Goal: Task Accomplishment & Management: Use online tool/utility

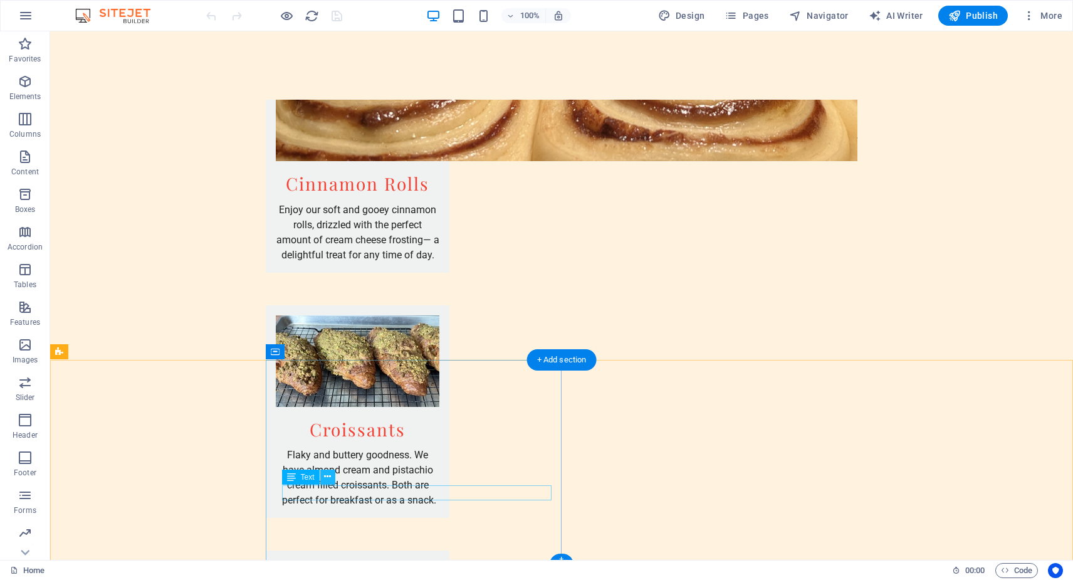
scroll to position [2259, 0]
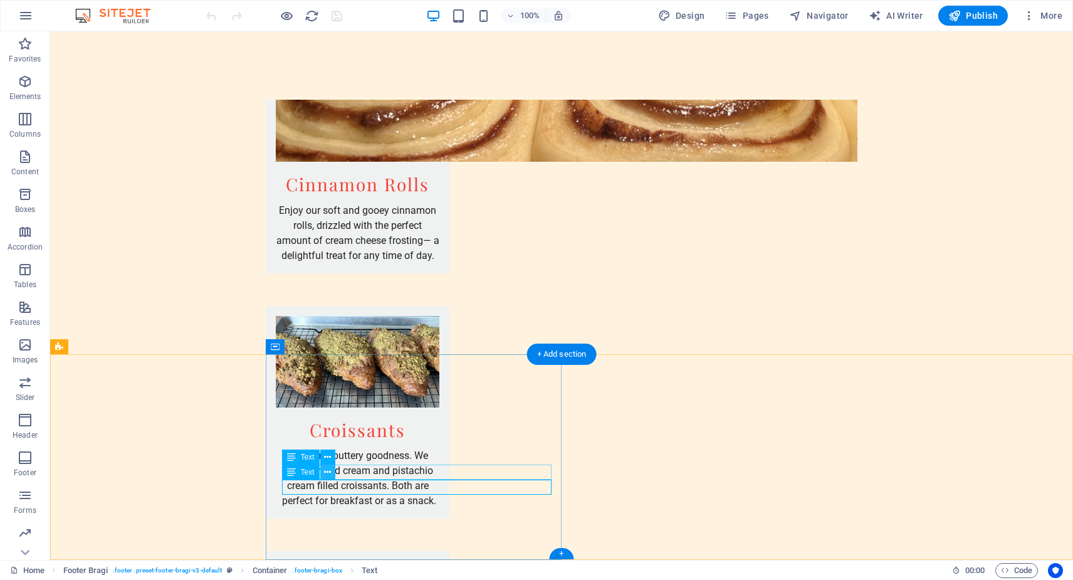
click at [326, 470] on icon at bounding box center [327, 472] width 7 height 13
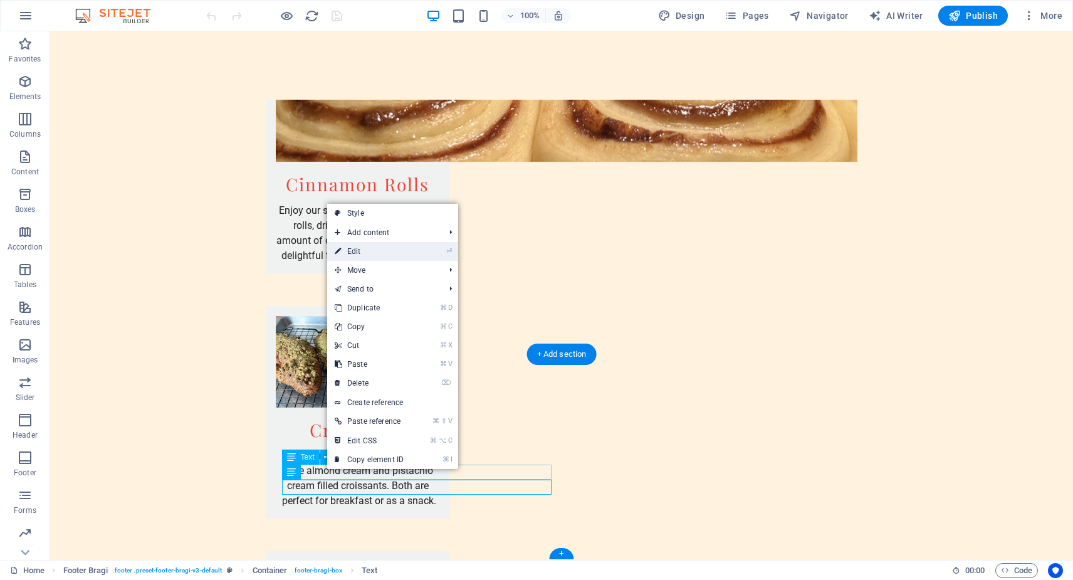
click at [373, 250] on link "⏎ Edit" at bounding box center [369, 251] width 84 height 19
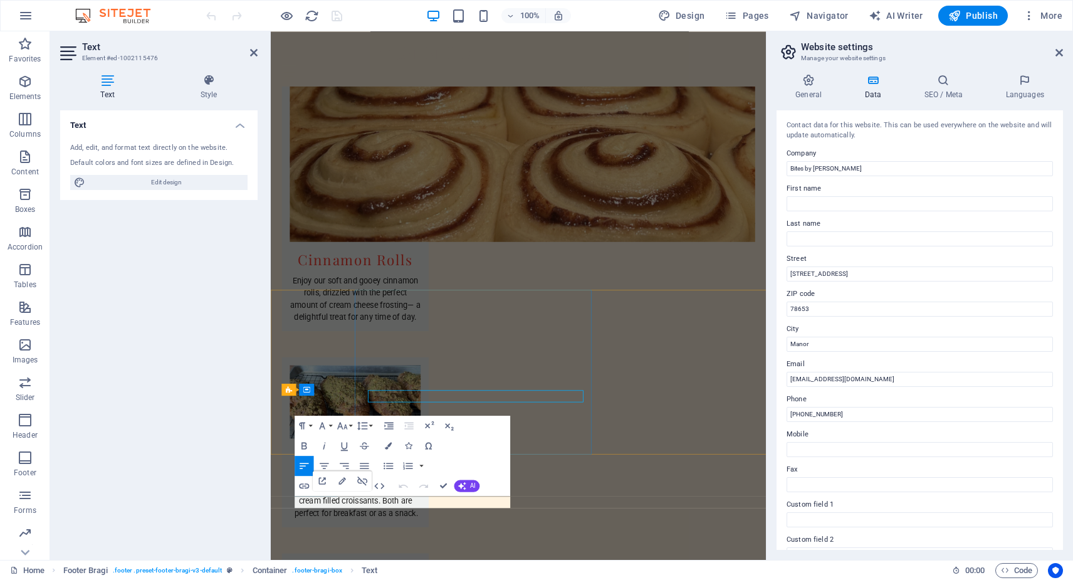
scroll to position [2274, 0]
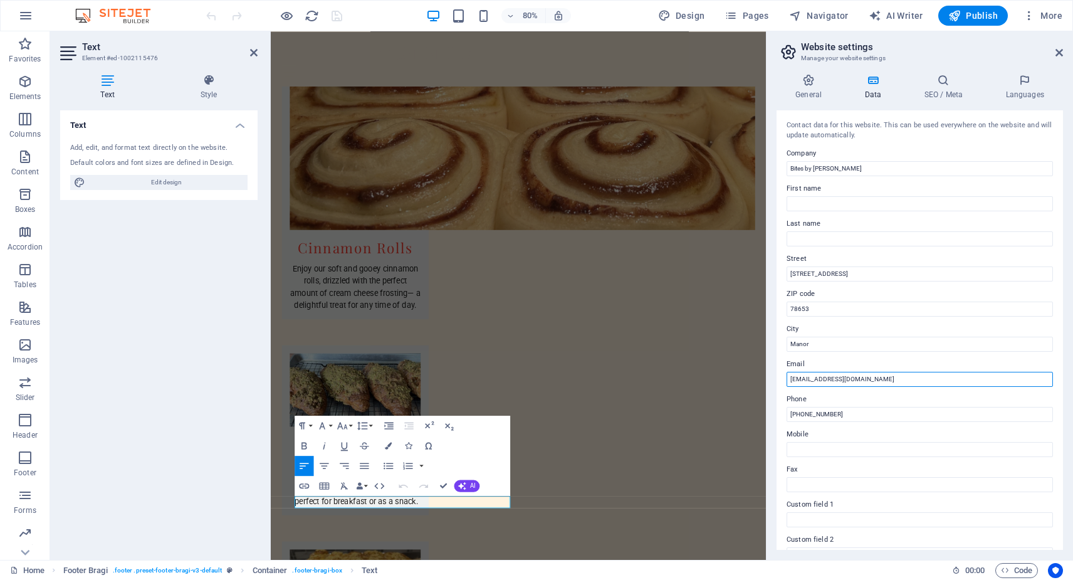
click at [821, 376] on input "bitesbyrich@gmail.com" at bounding box center [920, 379] width 266 height 15
click at [871, 378] on input "[EMAIL_ADDRESS][DOMAIN_NAME]" at bounding box center [920, 379] width 266 height 15
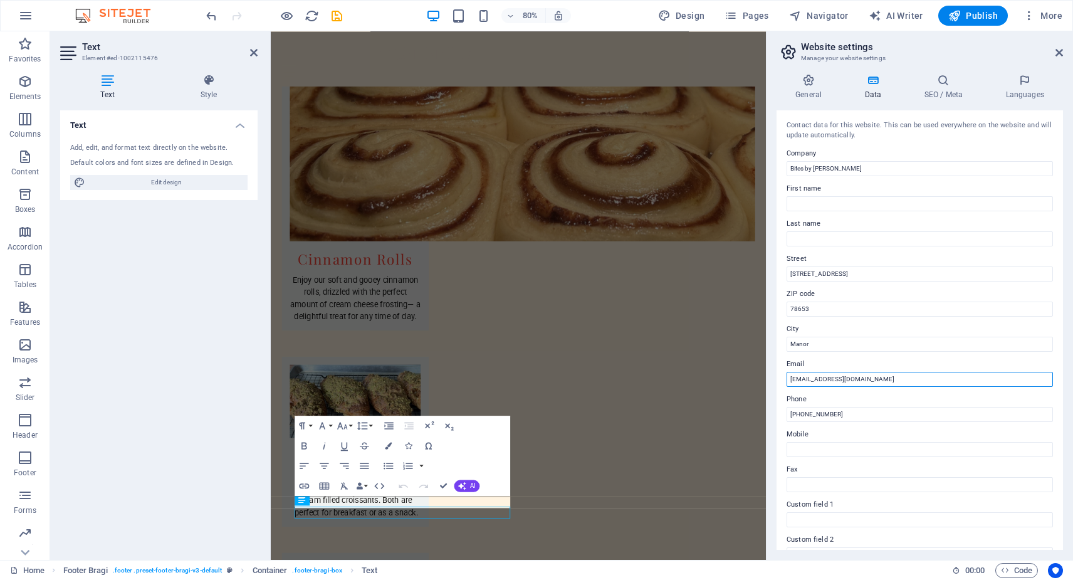
scroll to position [2259, 0]
type input "[EMAIL_ADDRESS][DOMAIN_NAME]"
click at [1058, 50] on icon at bounding box center [1060, 53] width 8 height 10
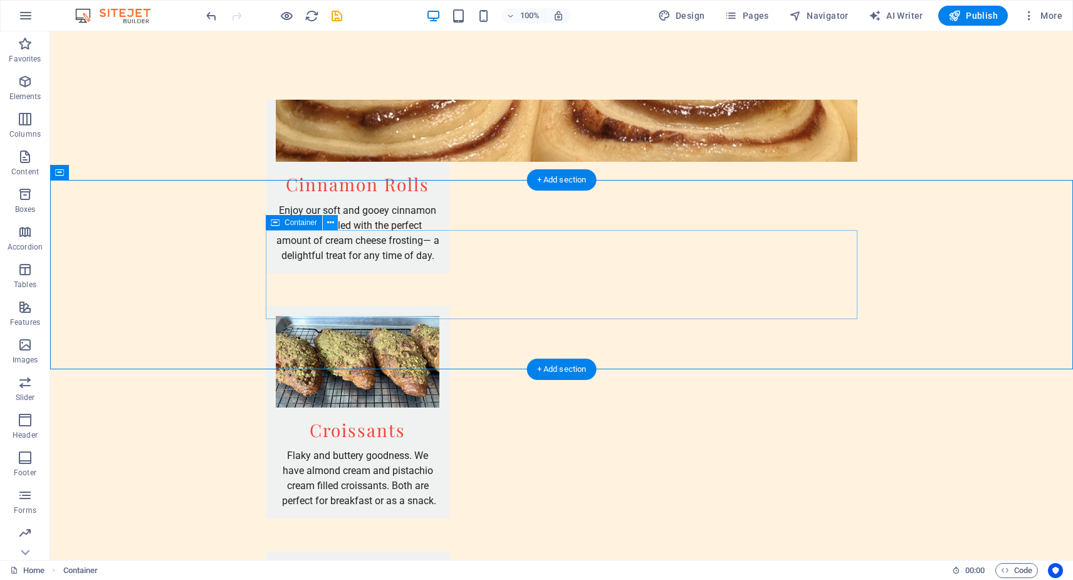
click at [333, 223] on icon at bounding box center [330, 222] width 7 height 13
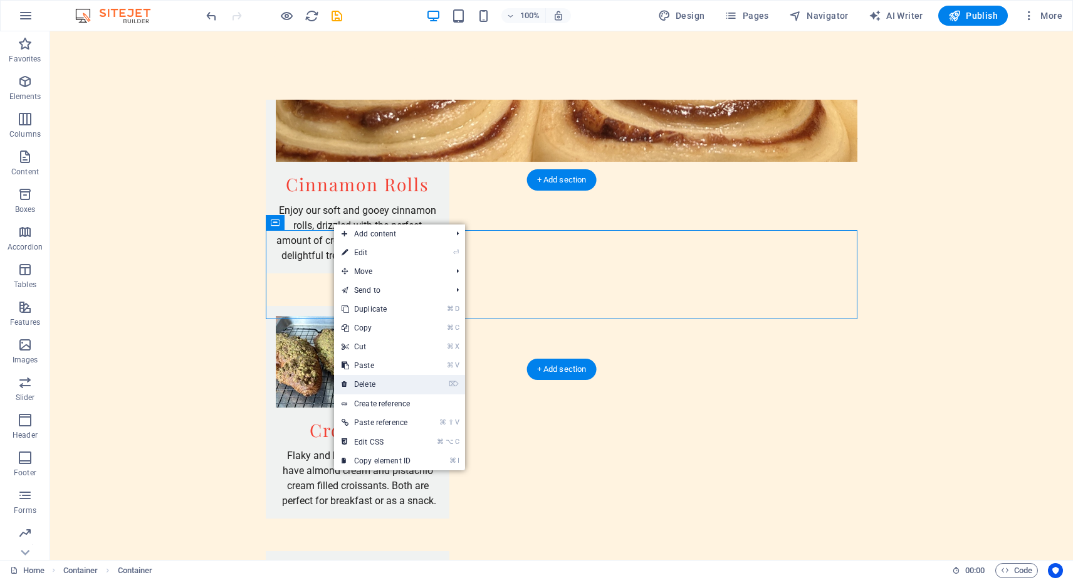
click at [390, 384] on link "⌦ Delete" at bounding box center [376, 384] width 84 height 19
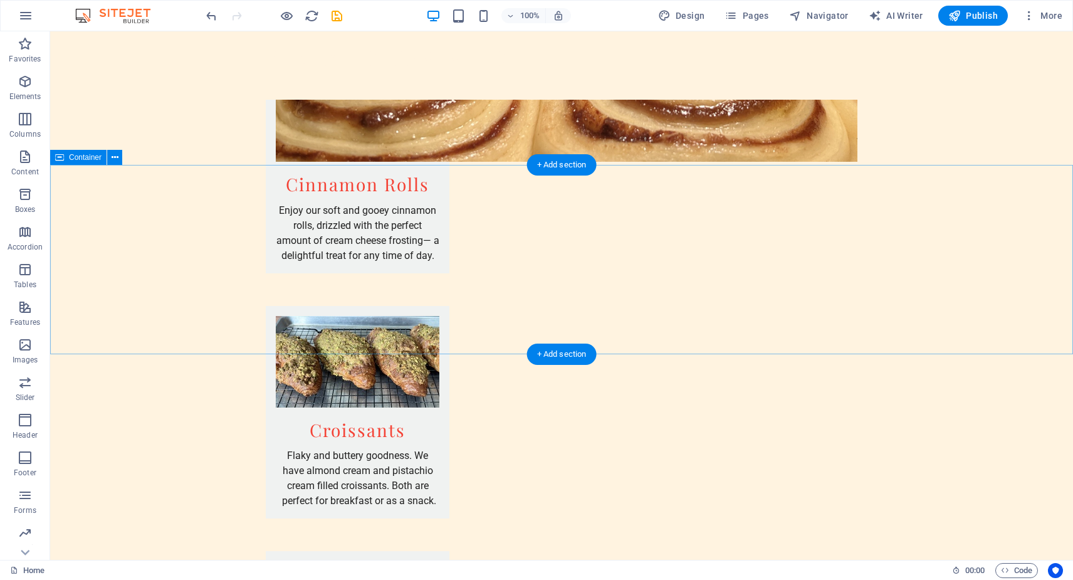
click at [974, 13] on span "Publish" at bounding box center [974, 15] width 50 height 13
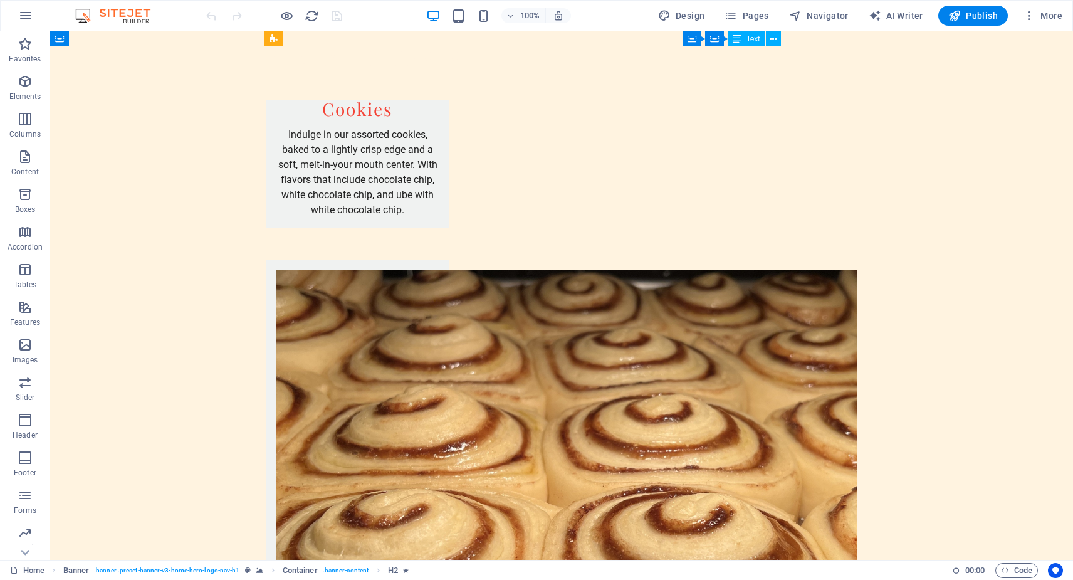
scroll to position [1911, 0]
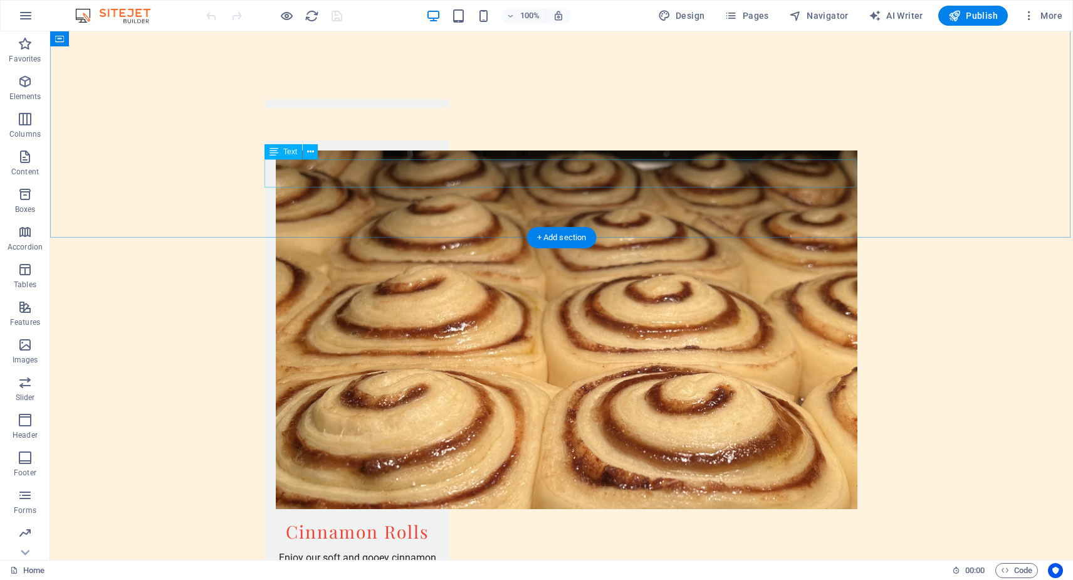
click at [313, 153] on icon at bounding box center [310, 151] width 7 height 13
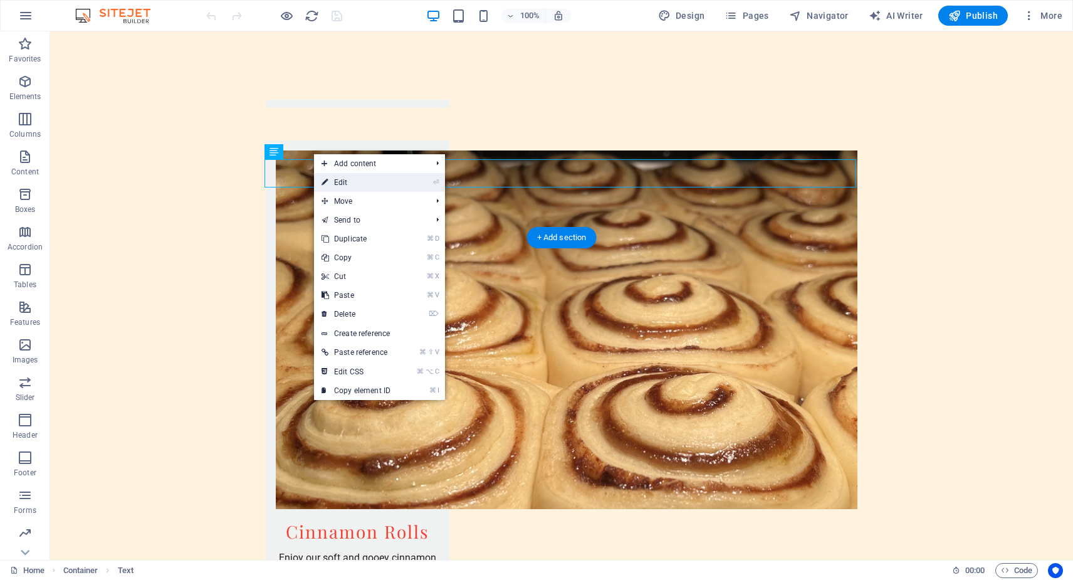
click at [345, 184] on link "⏎ Edit" at bounding box center [356, 182] width 84 height 19
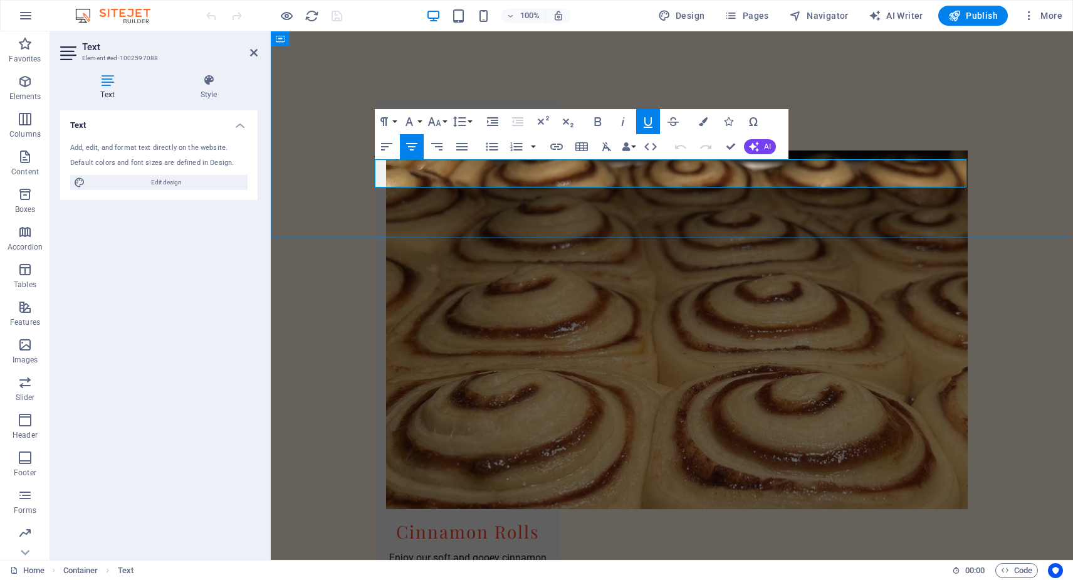
click at [562, 144] on icon "button" at bounding box center [556, 146] width 15 height 15
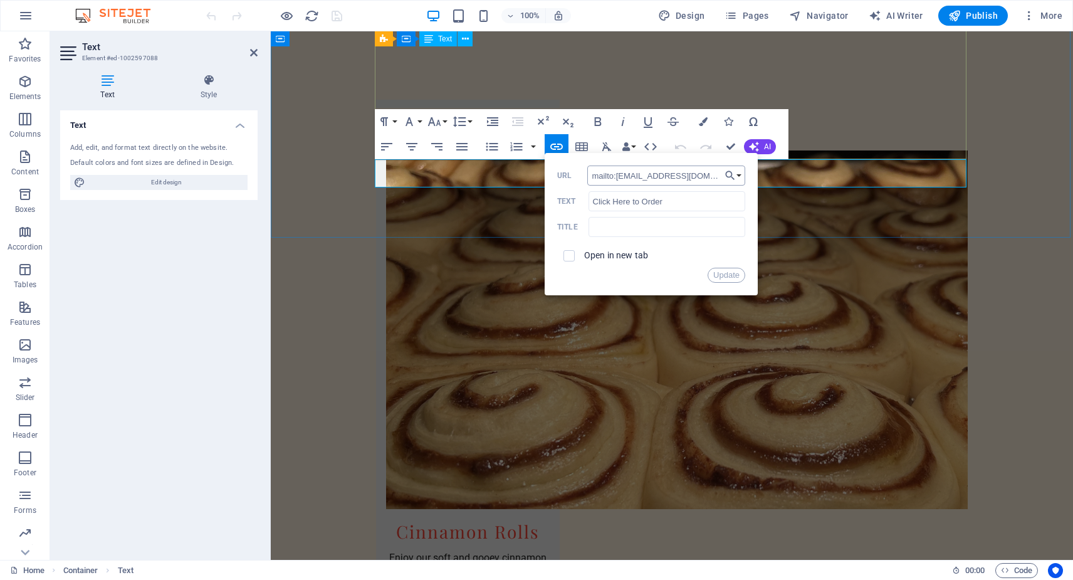
click at [657, 176] on input "mailto:[EMAIL_ADDRESS][DOMAIN_NAME]" at bounding box center [667, 176] width 158 height 20
type input "mailto:[EMAIL_ADDRESS][DOMAIN_NAME]"
click at [567, 257] on input "checkbox" at bounding box center [567, 253] width 11 height 11
checkbox input "true"
click at [726, 275] on button "Update" at bounding box center [727, 275] width 38 height 15
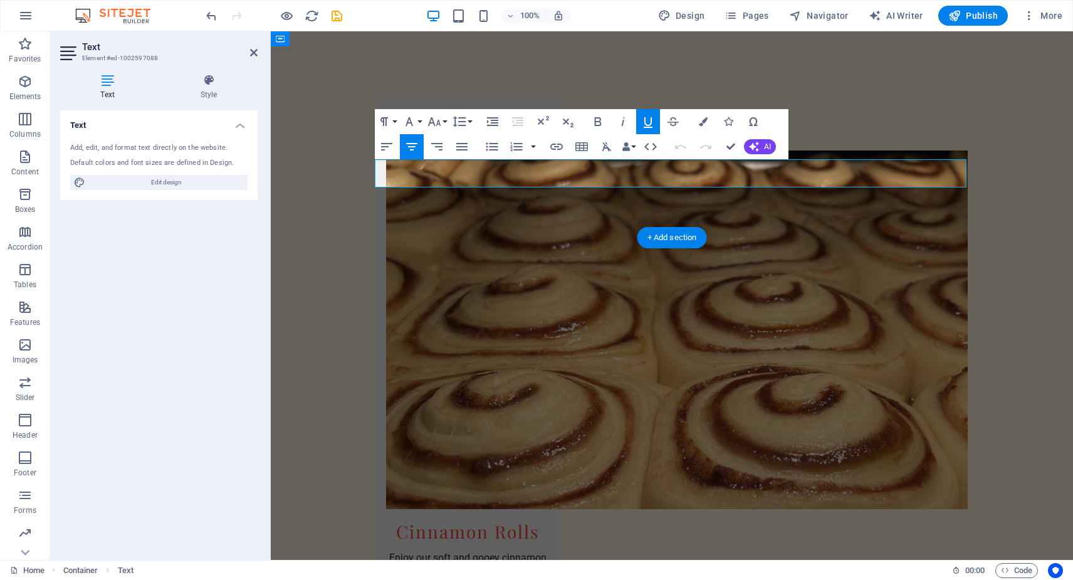
drag, startPoint x: 629, startPoint y: 174, endPoint x: 715, endPoint y: 176, distance: 86.6
click at [600, 121] on icon "button" at bounding box center [598, 121] width 7 height 9
click at [446, 123] on button "Font Size" at bounding box center [437, 121] width 24 height 25
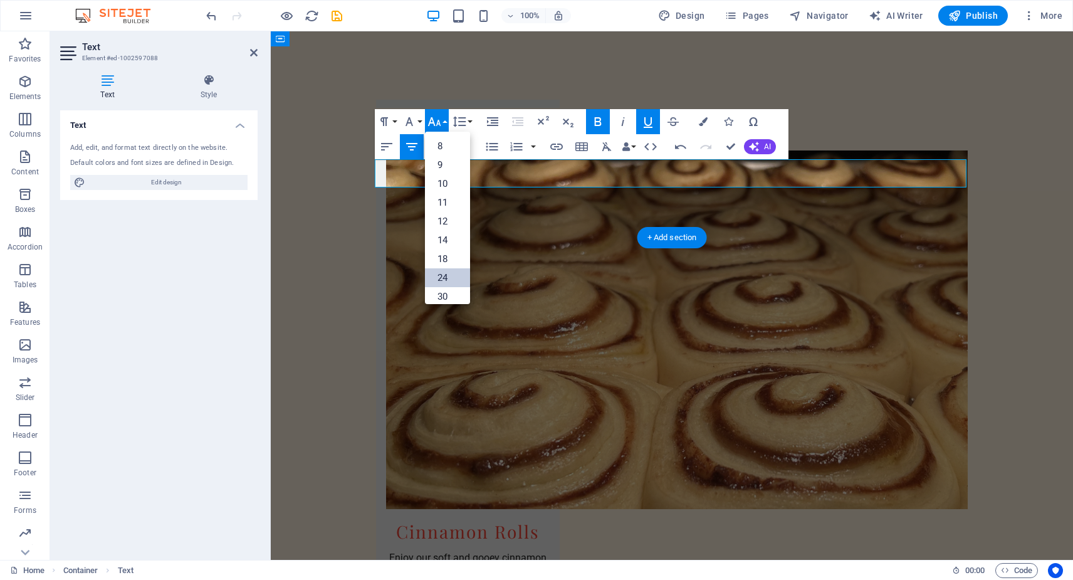
click at [459, 273] on link "24" at bounding box center [447, 277] width 45 height 19
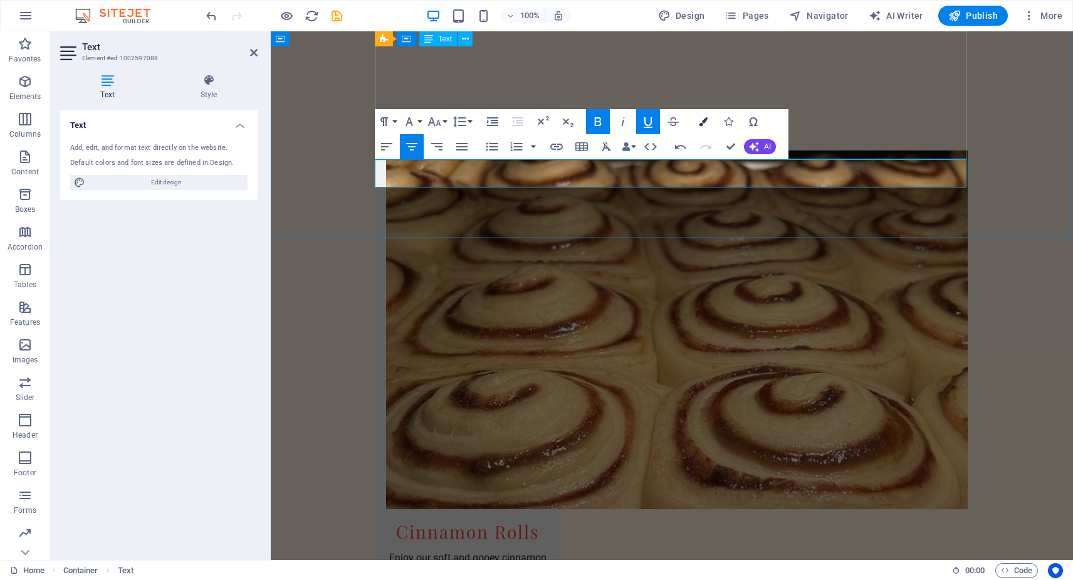
click at [704, 120] on icon "button" at bounding box center [703, 121] width 9 height 9
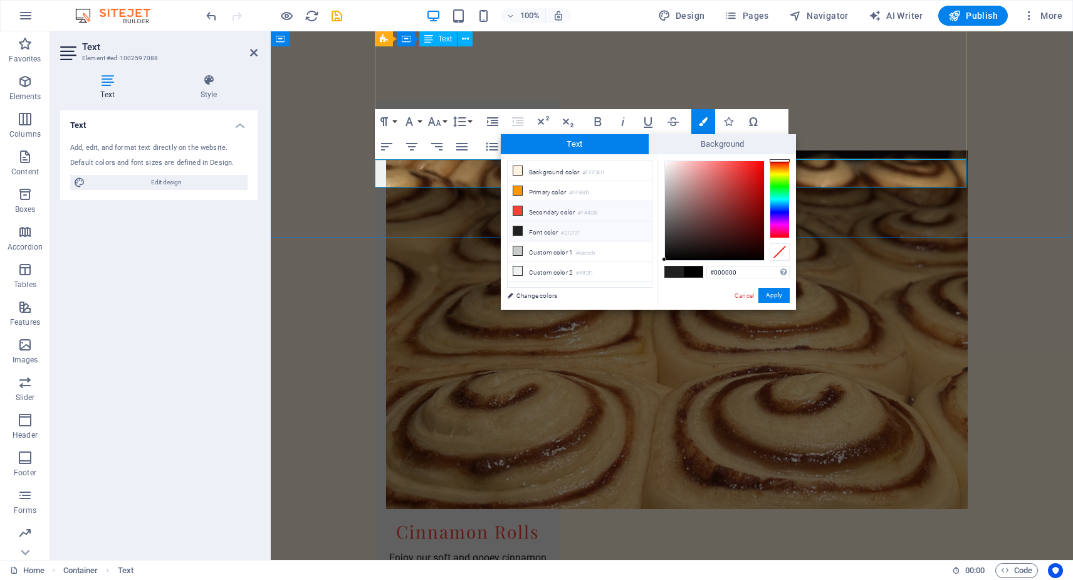
click at [539, 211] on li "Secondary color #F44336" at bounding box center [580, 211] width 144 height 20
type input "#f44336"
click at [770, 297] on button "Apply" at bounding box center [774, 295] width 31 height 15
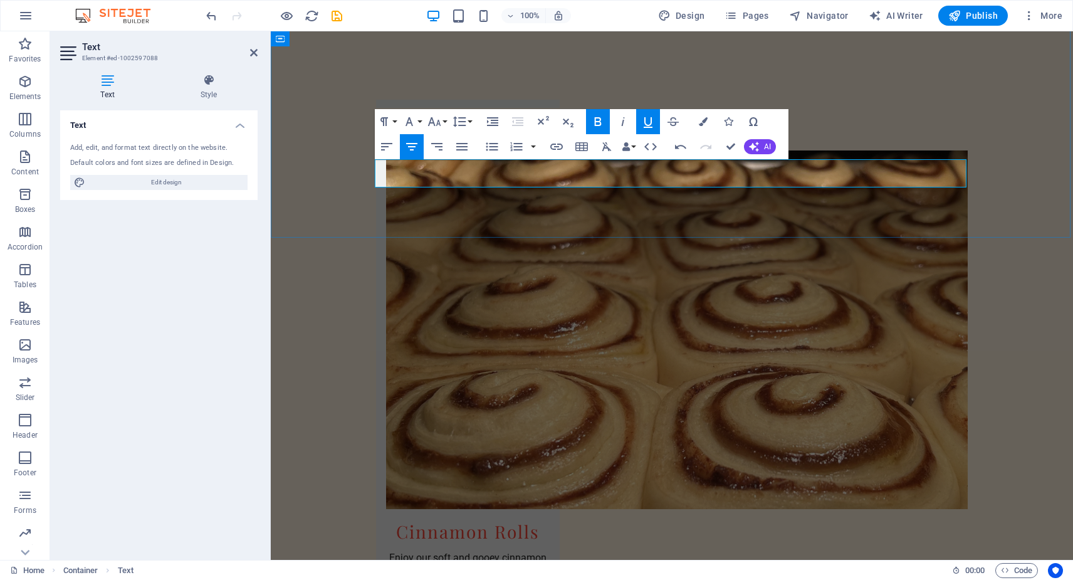
drag, startPoint x: 714, startPoint y: 176, endPoint x: 920, endPoint y: 189, distance: 207.3
click at [705, 119] on icon "button" at bounding box center [703, 121] width 9 height 9
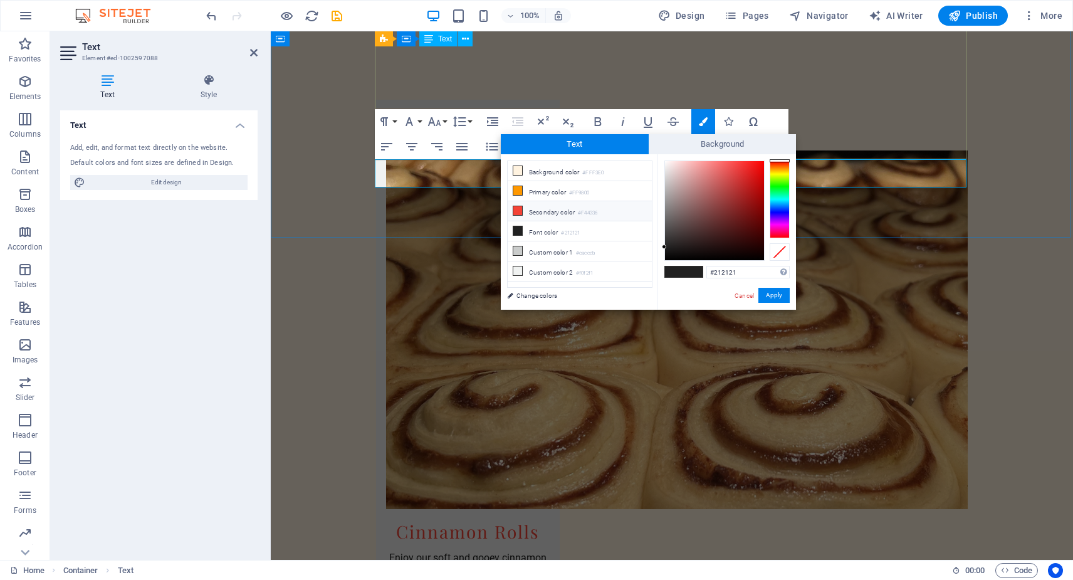
click at [553, 212] on li "Secondary color #F44336" at bounding box center [580, 211] width 144 height 20
type input "#f44336"
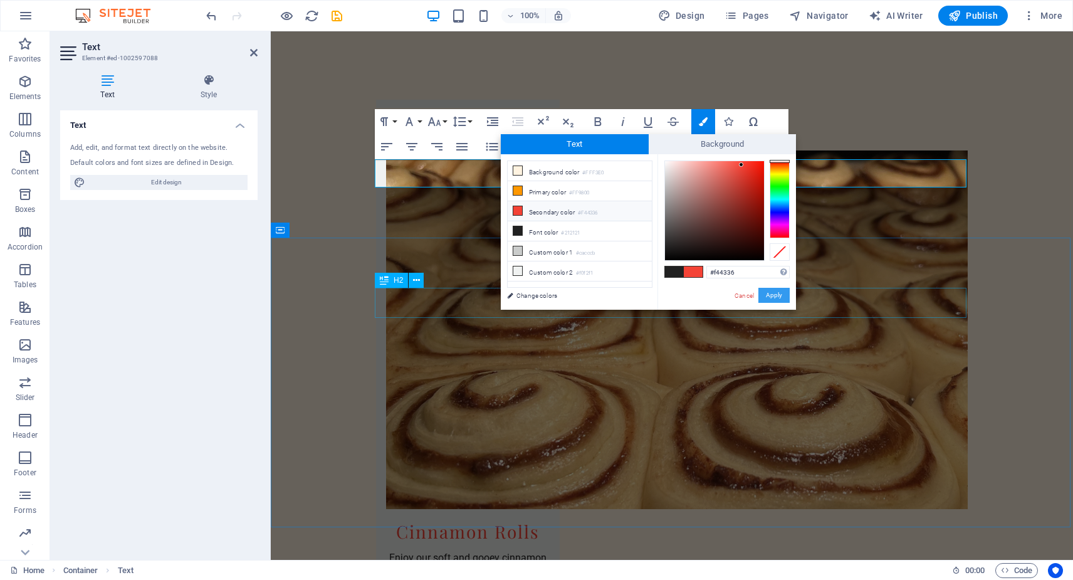
click at [778, 295] on button "Apply" at bounding box center [774, 295] width 31 height 15
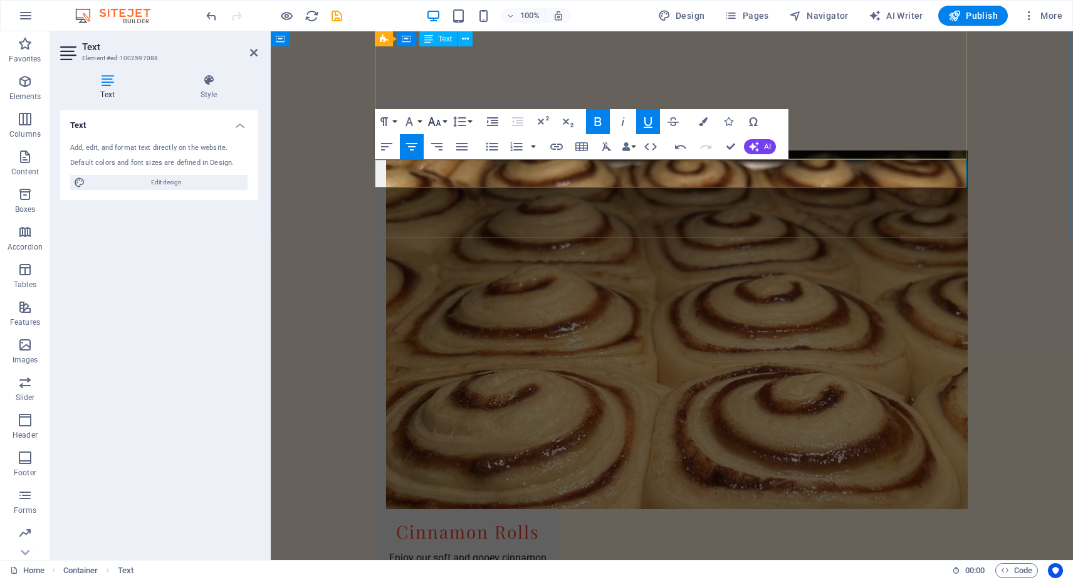
click at [446, 119] on button "Font Size" at bounding box center [437, 121] width 24 height 25
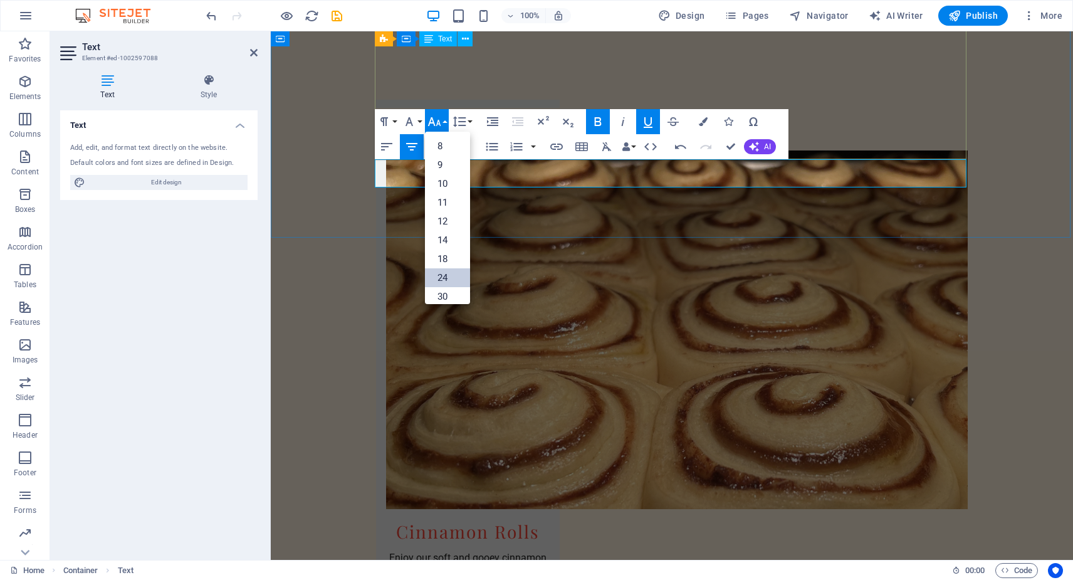
click at [453, 282] on link "24" at bounding box center [447, 277] width 45 height 19
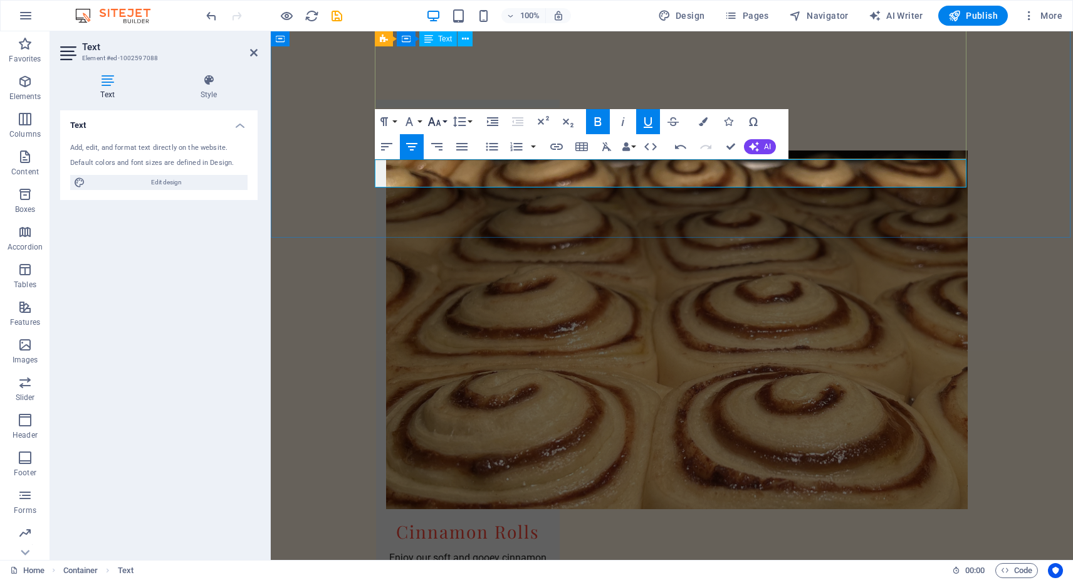
click at [448, 122] on button "Font Size" at bounding box center [437, 121] width 24 height 25
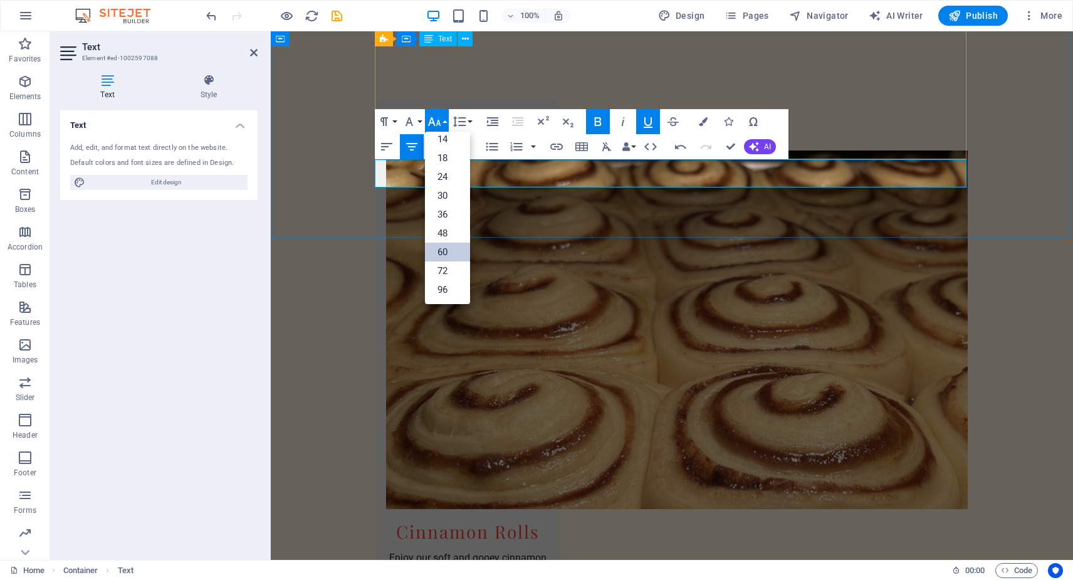
scroll to position [101, 0]
click at [451, 230] on link "48" at bounding box center [447, 233] width 45 height 19
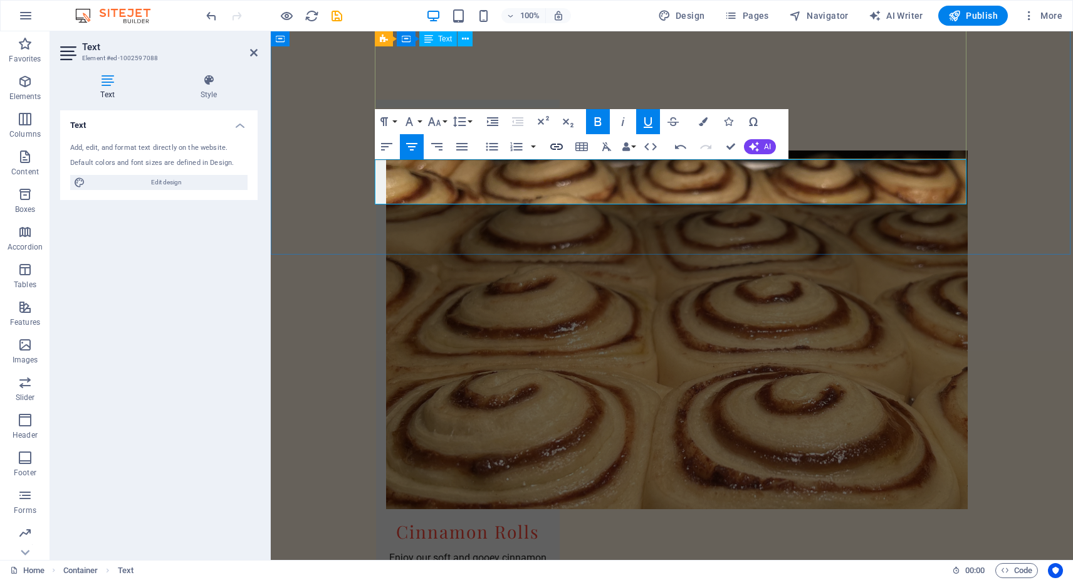
click at [562, 147] on icon "button" at bounding box center [557, 147] width 13 height 6
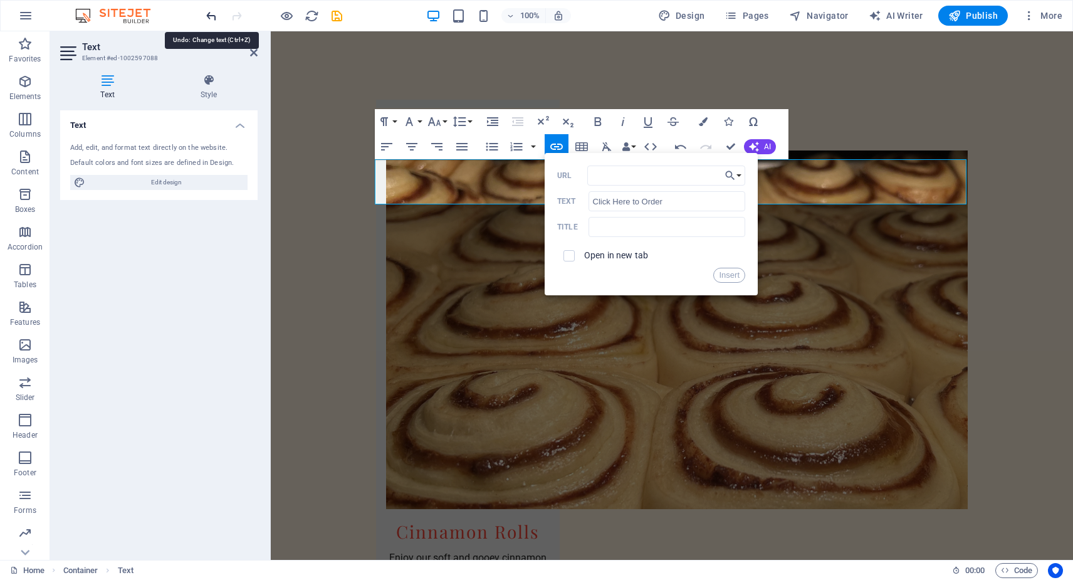
click at [213, 18] on icon "undo" at bounding box center [211, 16] width 14 height 14
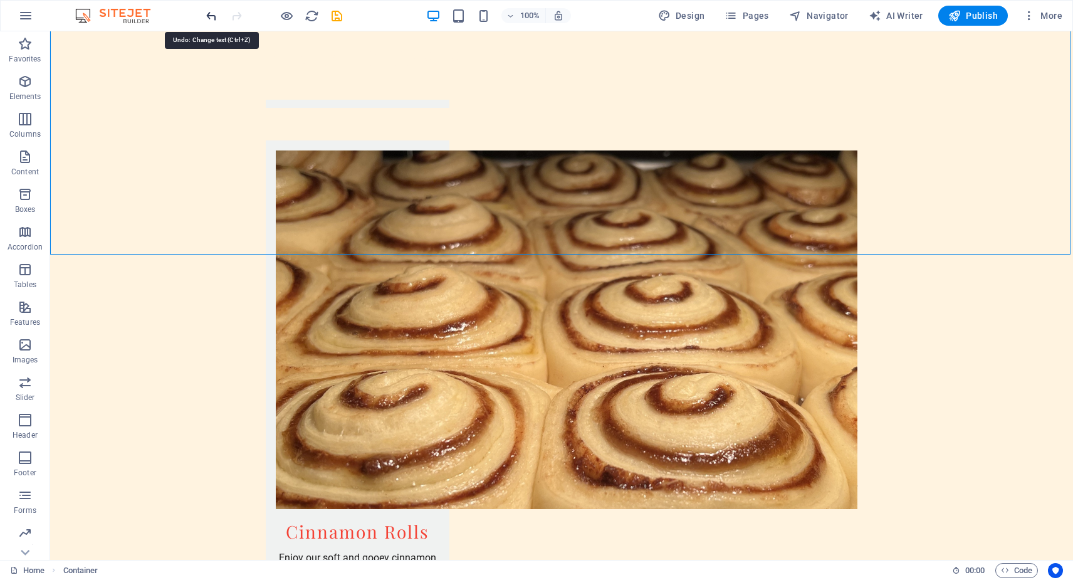
click at [214, 14] on icon "undo" at bounding box center [211, 16] width 14 height 14
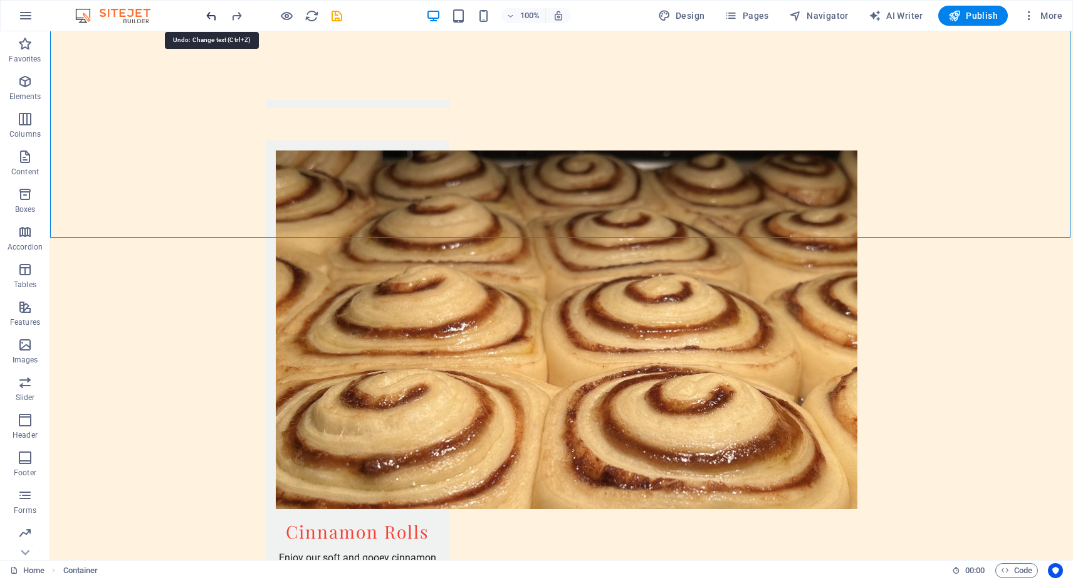
click at [214, 14] on icon "undo" at bounding box center [211, 16] width 14 height 14
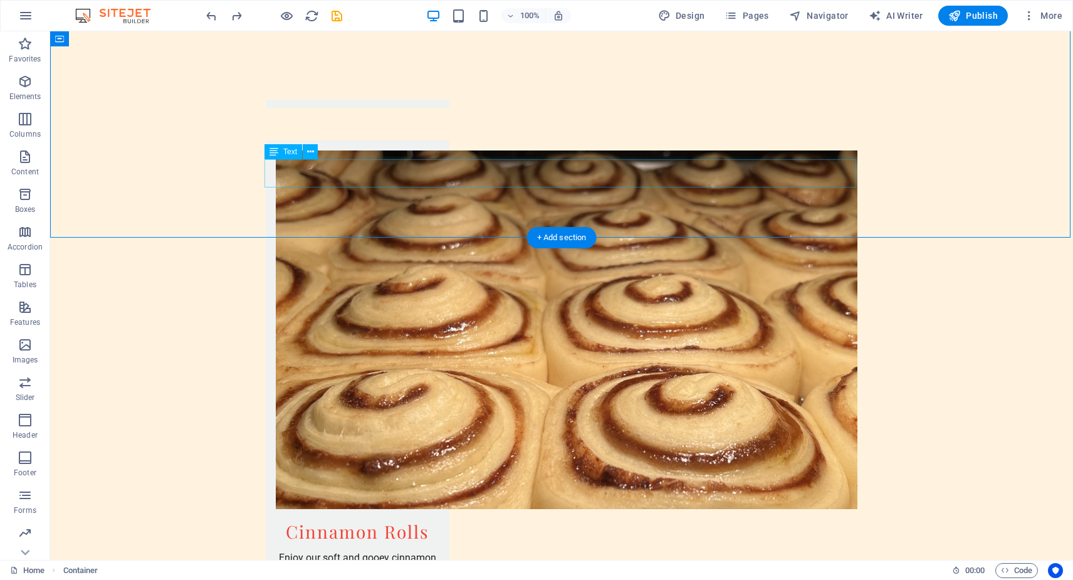
click at [312, 153] on icon at bounding box center [310, 151] width 7 height 13
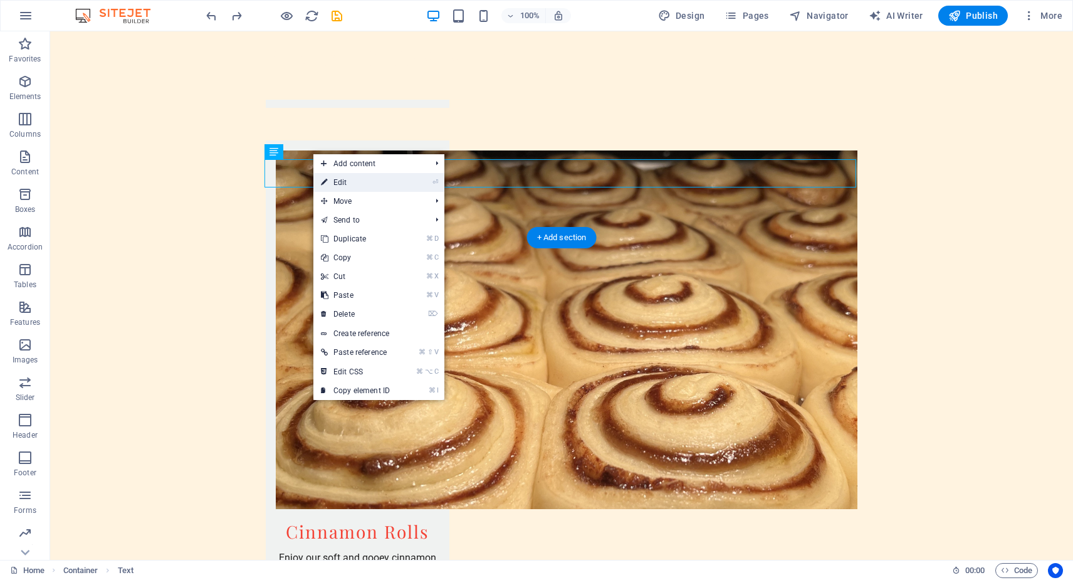
click at [352, 185] on link "⏎ Edit" at bounding box center [356, 182] width 84 height 19
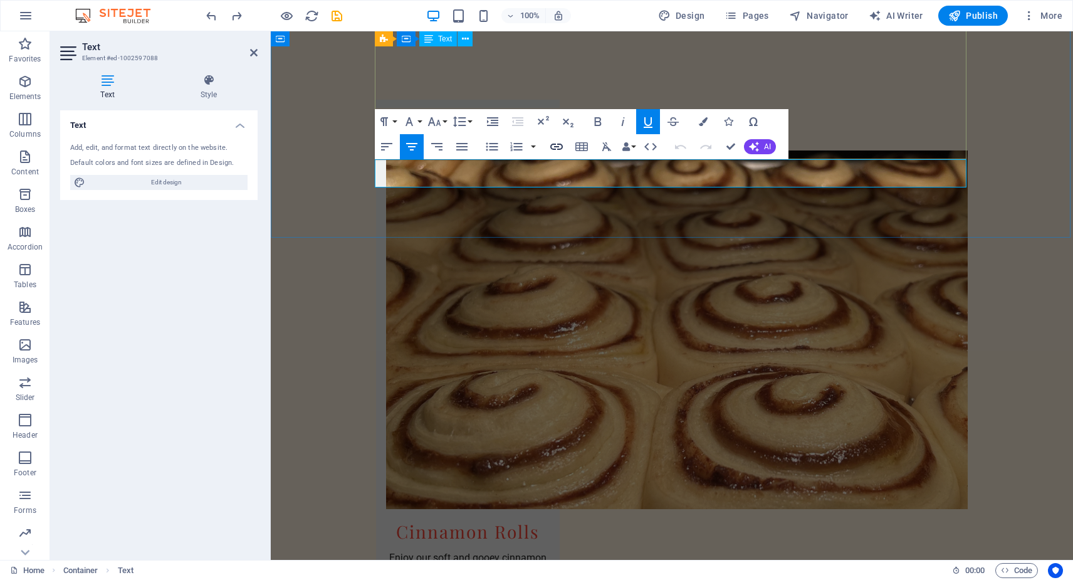
click at [559, 148] on icon "button" at bounding box center [556, 146] width 15 height 15
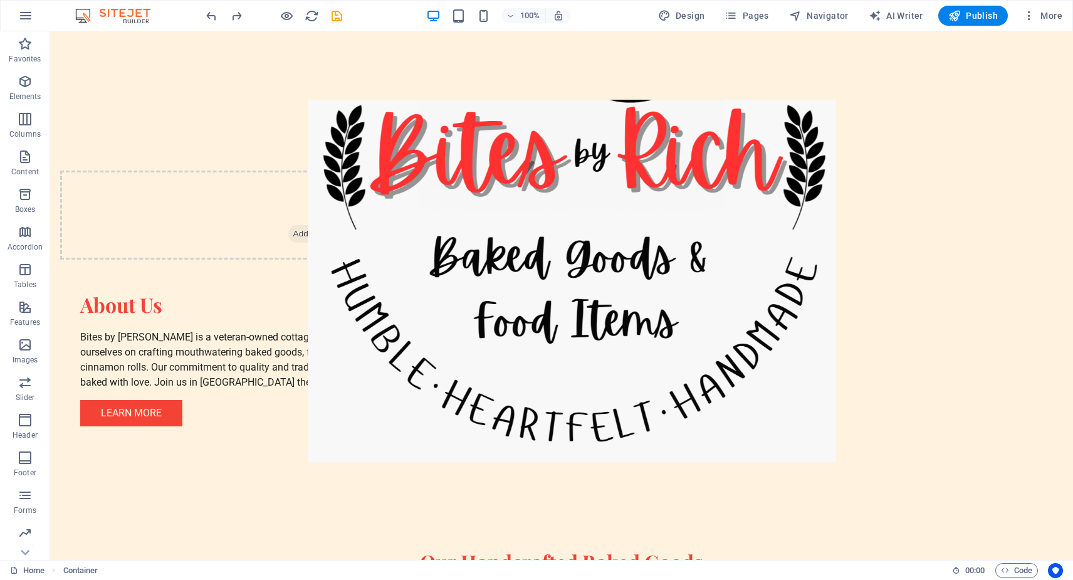
scroll to position [890, 0]
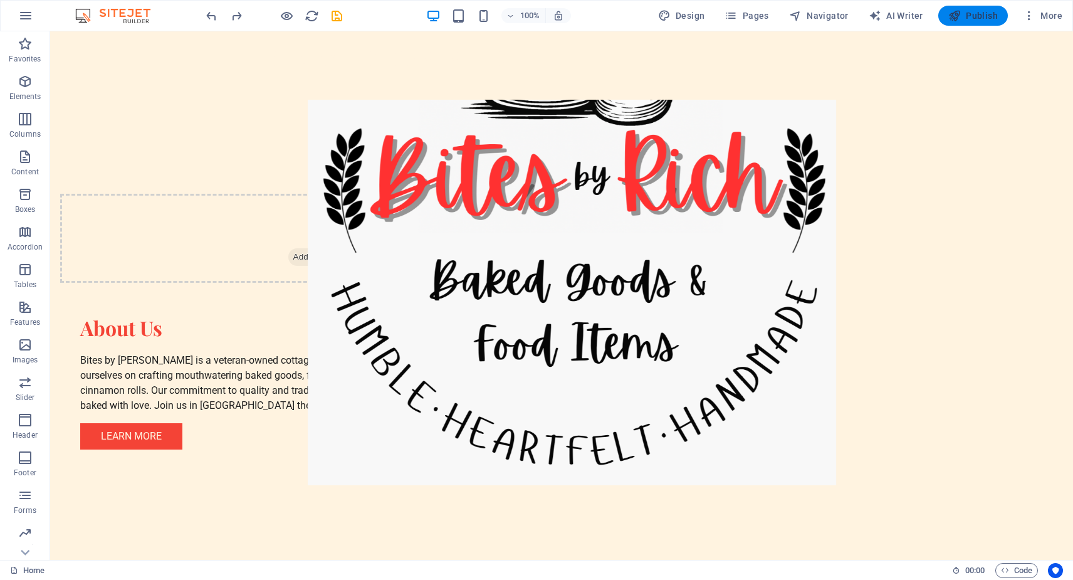
click at [990, 19] on span "Publish" at bounding box center [974, 15] width 50 height 13
